Goal: Task Accomplishment & Management: Complete application form

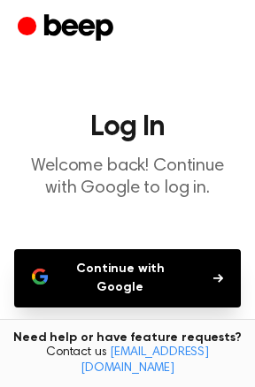
drag, startPoint x: 225, startPoint y: 271, endPoint x: 217, endPoint y: 277, distance: 9.6
click at [217, 277] on button "Continue with Google" at bounding box center [127, 278] width 226 height 58
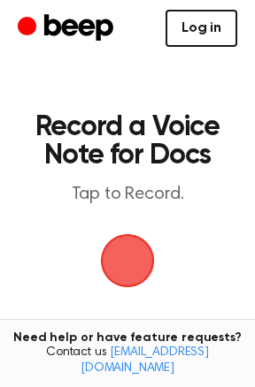
click at [225, 23] on link "Log in" at bounding box center [201, 28] width 72 height 37
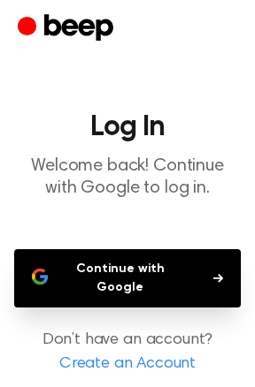
scroll to position [57, 0]
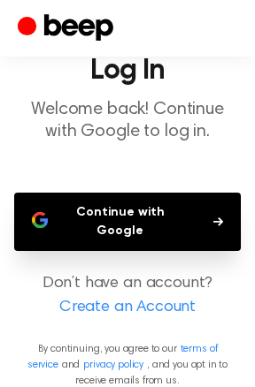
click at [109, 296] on link "Create an Account" at bounding box center [127, 308] width 219 height 24
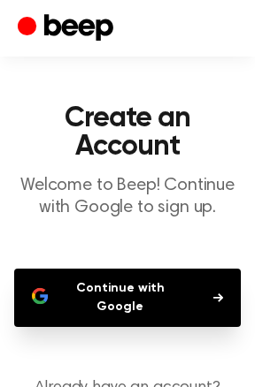
scroll to position [11, 0]
